Goal: Transaction & Acquisition: Purchase product/service

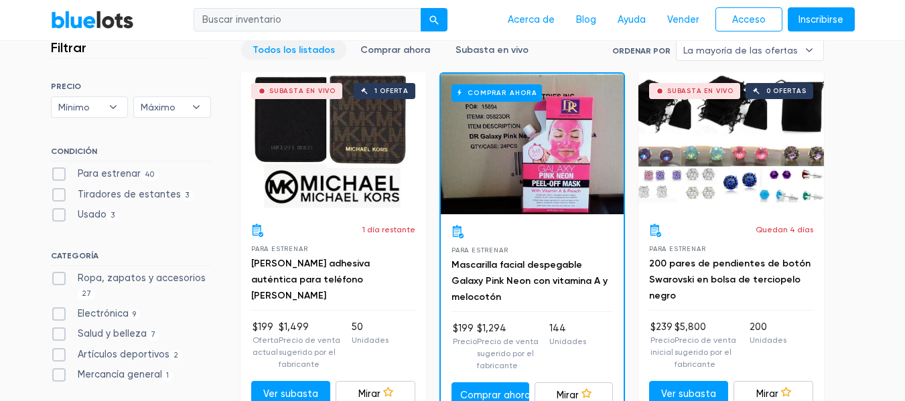
scroll to position [469, 0]
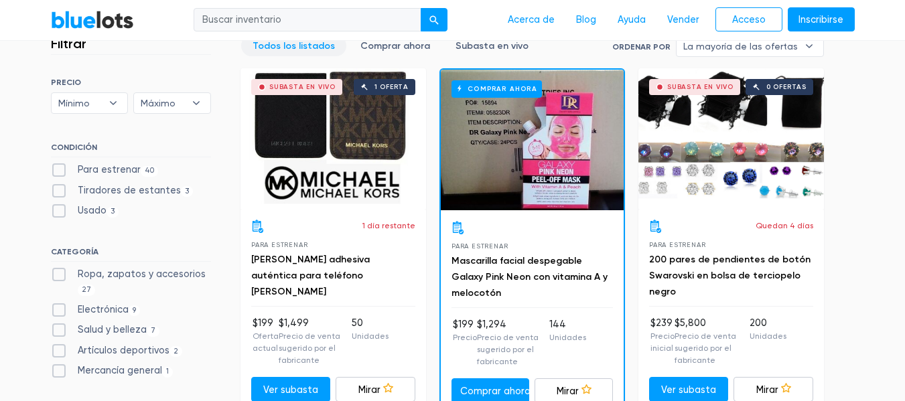
click at [56, 167] on label "Para estrenar 40" at bounding box center [105, 170] width 108 height 15
click at [56, 167] on New"] "Para estrenar 40" at bounding box center [55, 167] width 9 height 9
checkbox New"] "true"
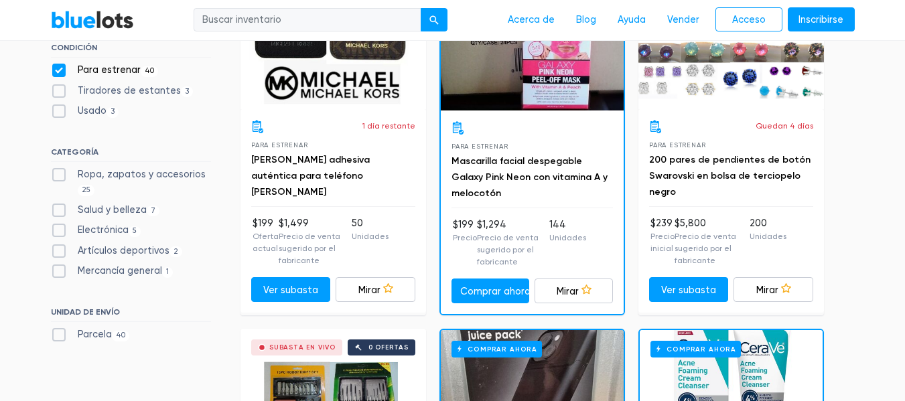
scroll to position [579, 0]
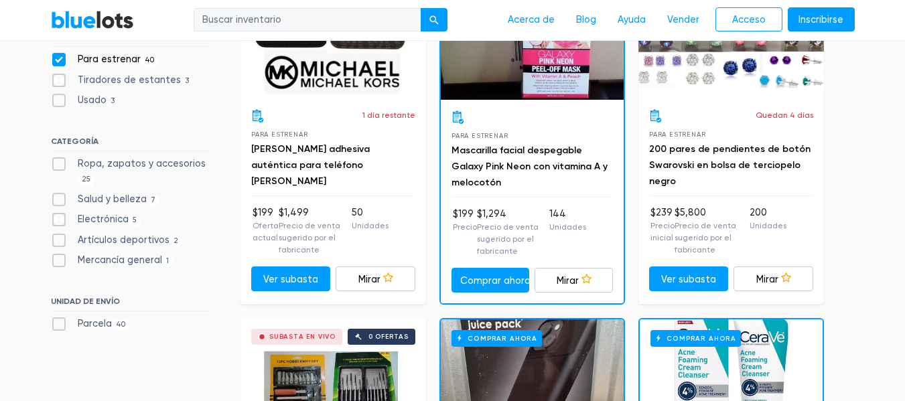
click at [88, 218] on font "Electrónica" at bounding box center [103, 219] width 51 height 11
click at [60, 218] on input "Electrónica 5" at bounding box center [55, 216] width 9 height 9
checkbox input "true"
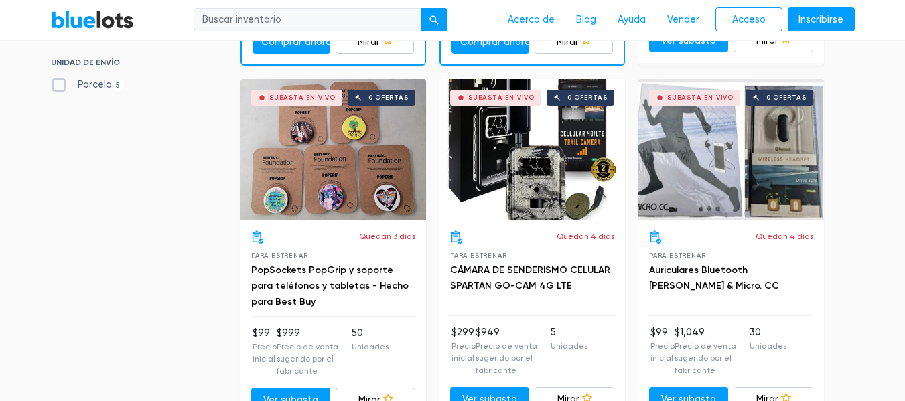
scroll to position [829, 0]
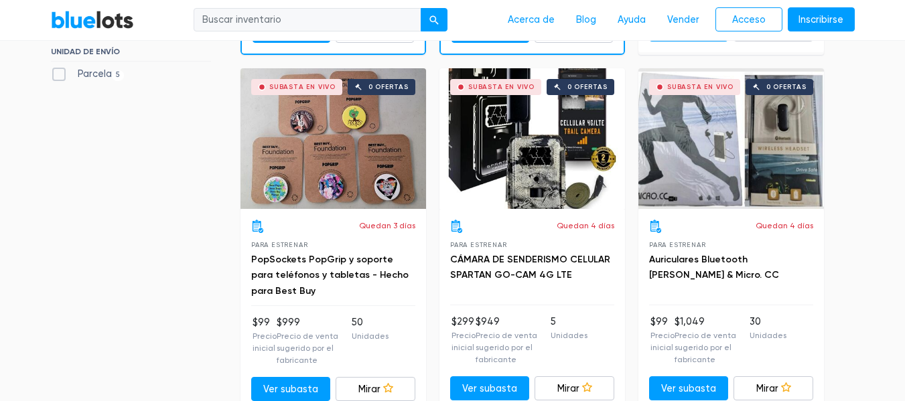
click at [689, 134] on div "Subasta en vivo 0 ofertas" at bounding box center [731, 138] width 186 height 141
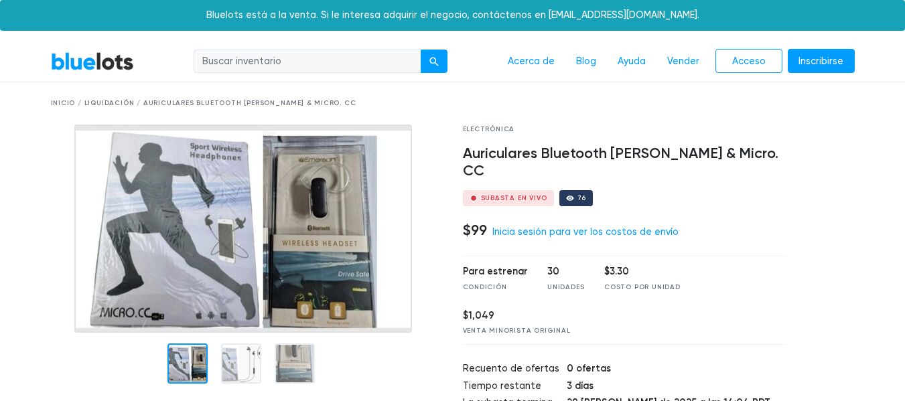
click at [569, 194] on div at bounding box center [570, 198] width 8 height 8
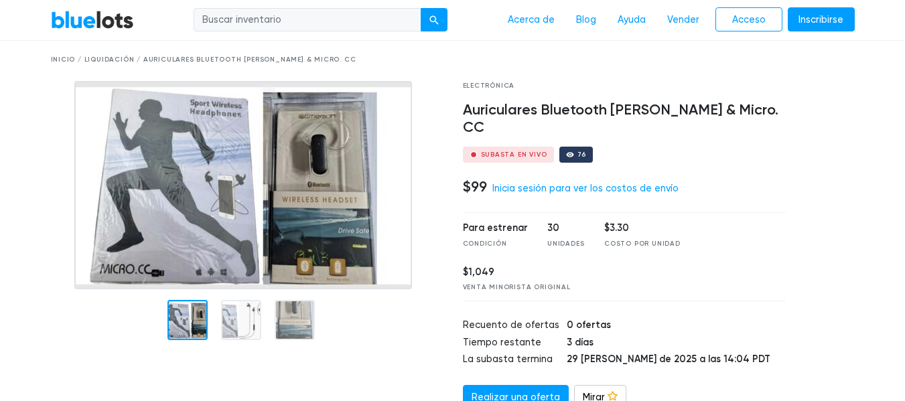
scroll to position [134, 0]
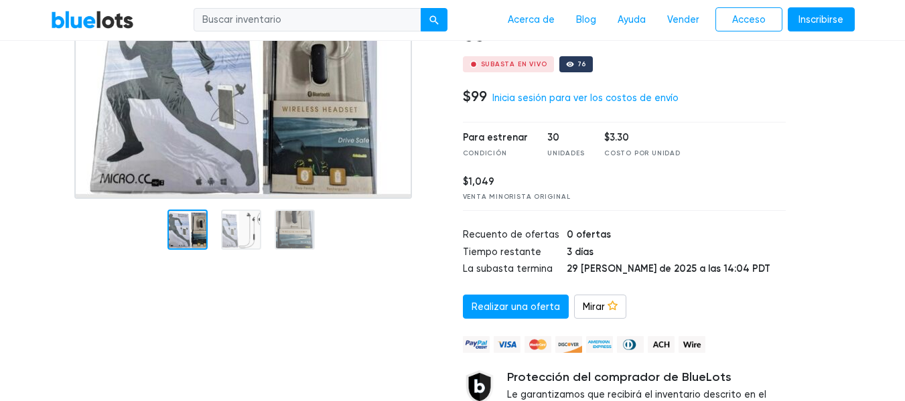
drag, startPoint x: 484, startPoint y: 80, endPoint x: 449, endPoint y: 78, distance: 34.2
click at [449, 78] on div "Electrónica Auriculares Bluetooth Emerson & Micro. CC Subasta en vivo 76 $99 In…" at bounding box center [453, 224] width 824 height 467
click at [555, 149] on font "Unidades" at bounding box center [565, 153] width 37 height 8
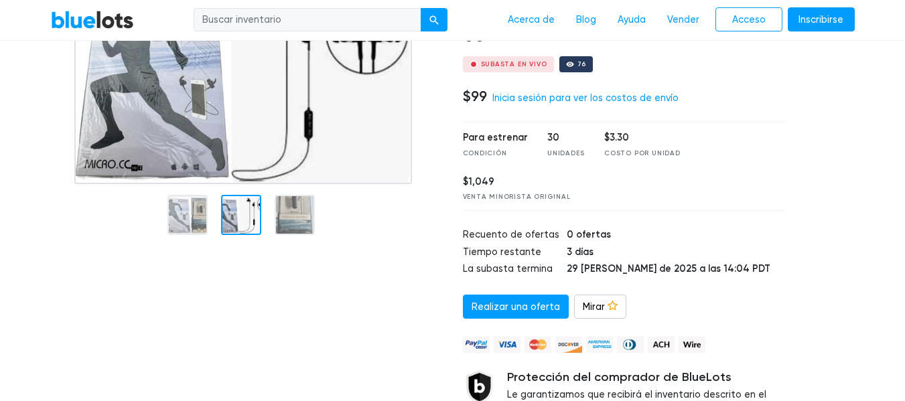
click at [233, 221] on div at bounding box center [241, 215] width 40 height 40
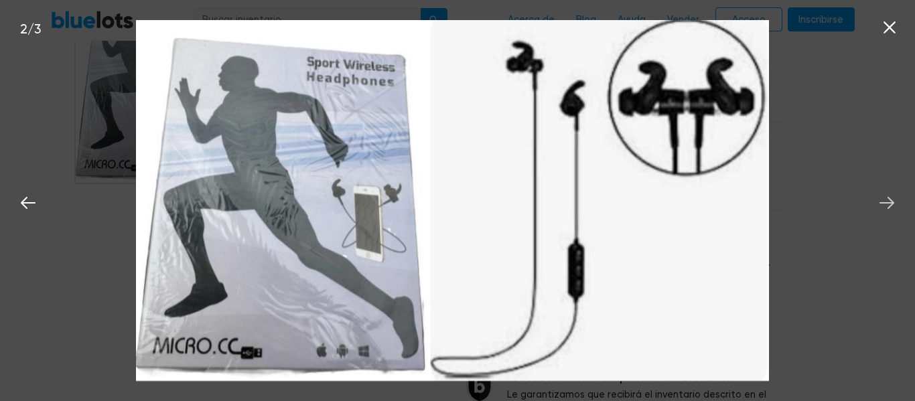
click at [889, 200] on icon at bounding box center [887, 203] width 20 height 20
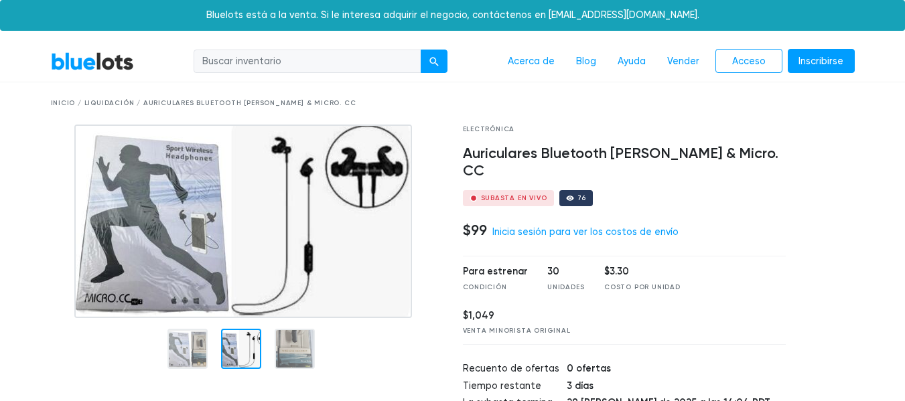
click at [88, 60] on link "BlueLots" at bounding box center [92, 61] width 83 height 19
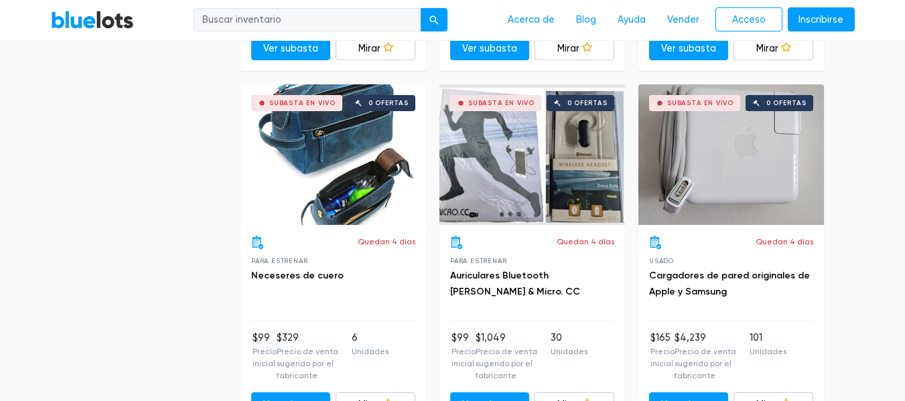
scroll to position [5157, 0]
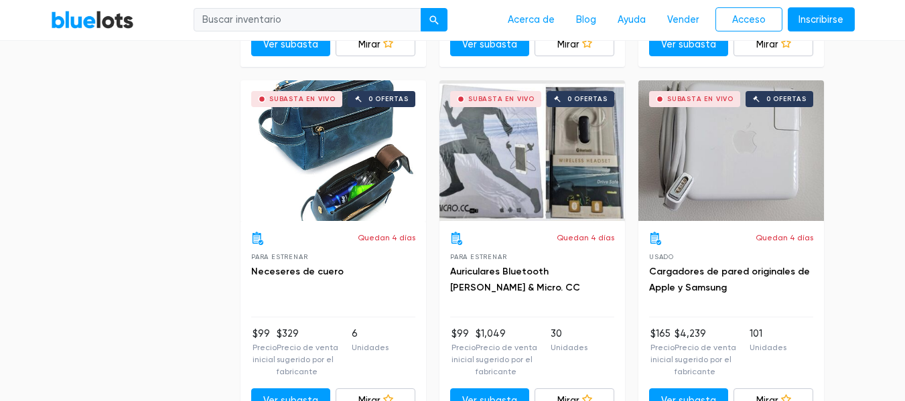
click at [673, 94] on div "Subasta en vivo 0 ofertas" at bounding box center [731, 150] width 186 height 141
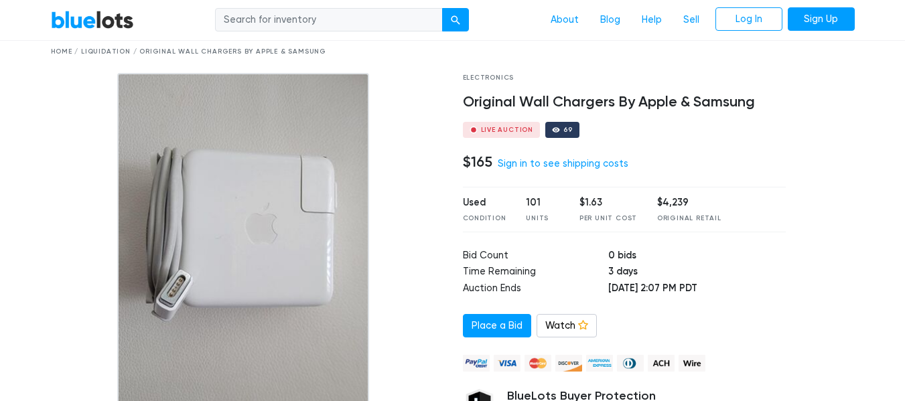
scroll to position [67, 0]
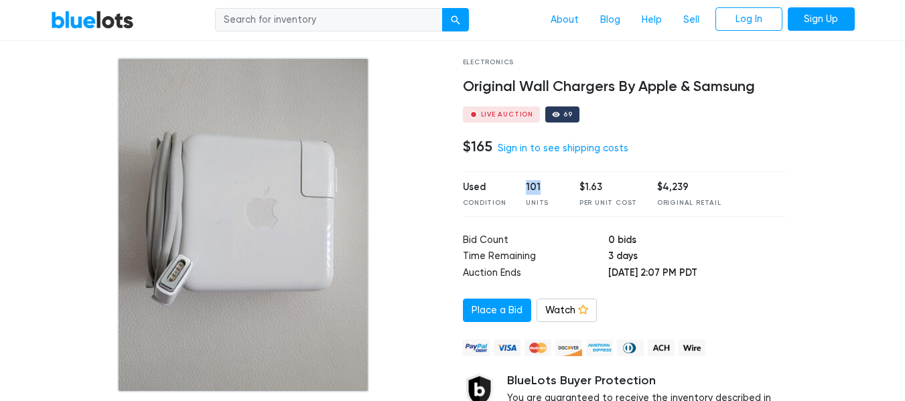
drag, startPoint x: 540, startPoint y: 183, endPoint x: 524, endPoint y: 185, distance: 16.9
click at [526, 185] on div "101" at bounding box center [542, 187] width 33 height 15
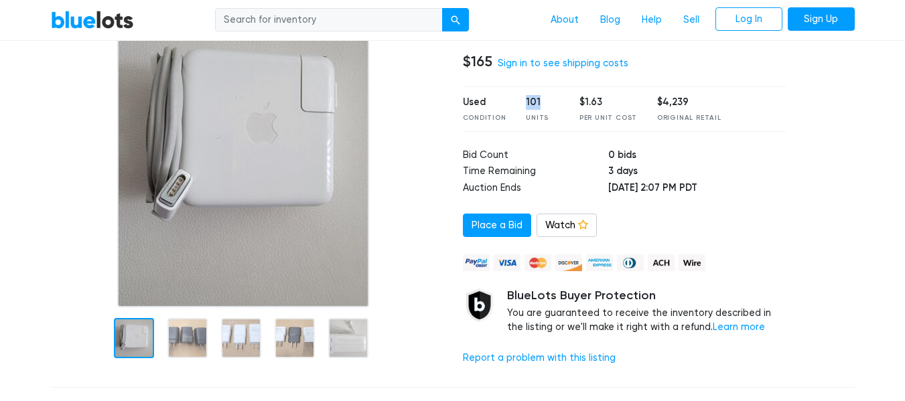
scroll to position [201, 0]
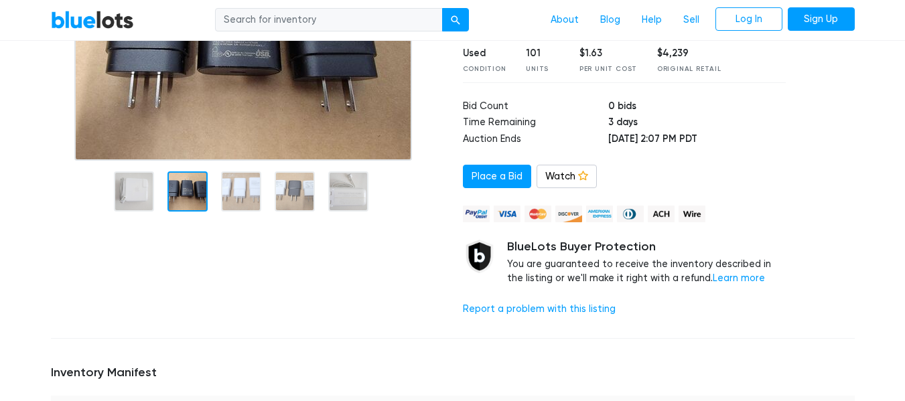
click at [184, 286] on div at bounding box center [247, 126] width 412 height 404
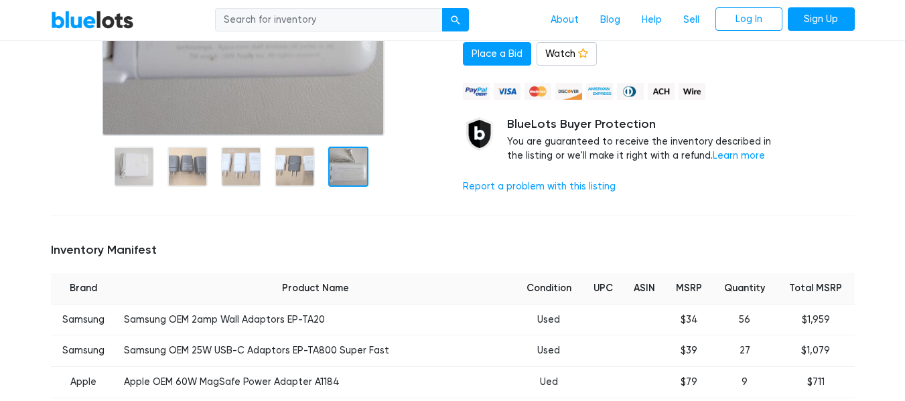
scroll to position [469, 0]
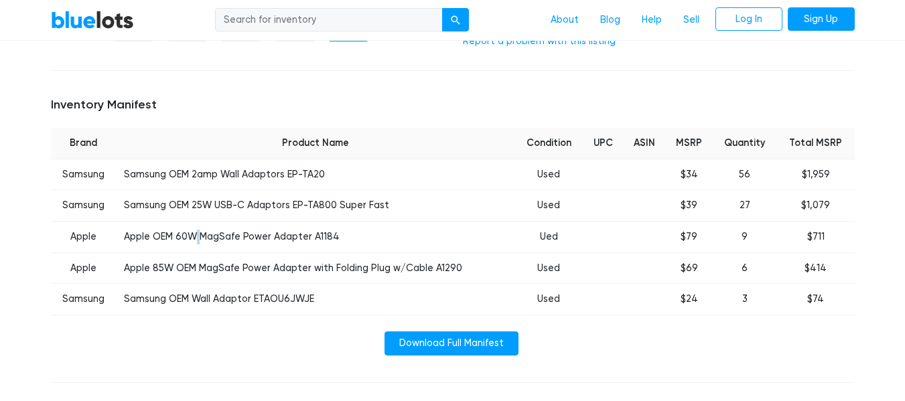
click at [192, 234] on td "Apple OEM 60W MagSafe Power Adapter A1184" at bounding box center [315, 237] width 398 height 31
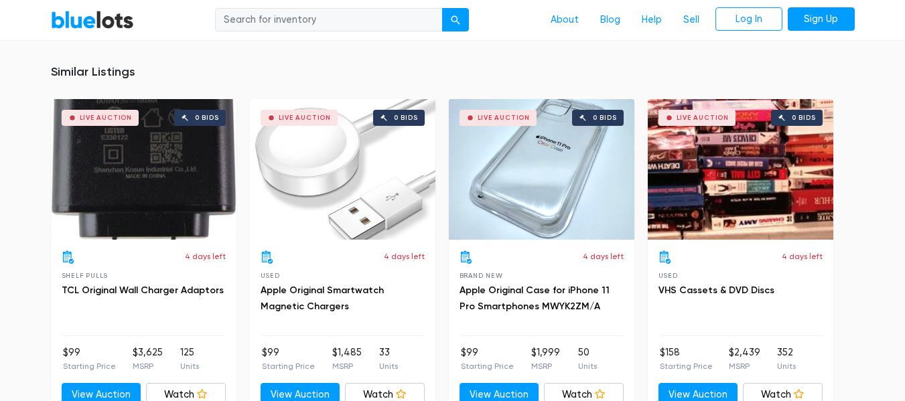
scroll to position [976, 0]
